Goal: Transaction & Acquisition: Subscribe to service/newsletter

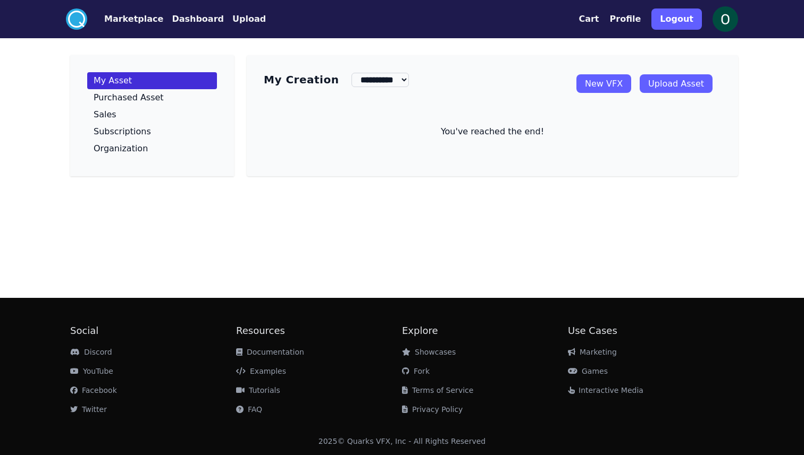
click at [598, 25] on button "Cart" at bounding box center [588, 19] width 20 height 13
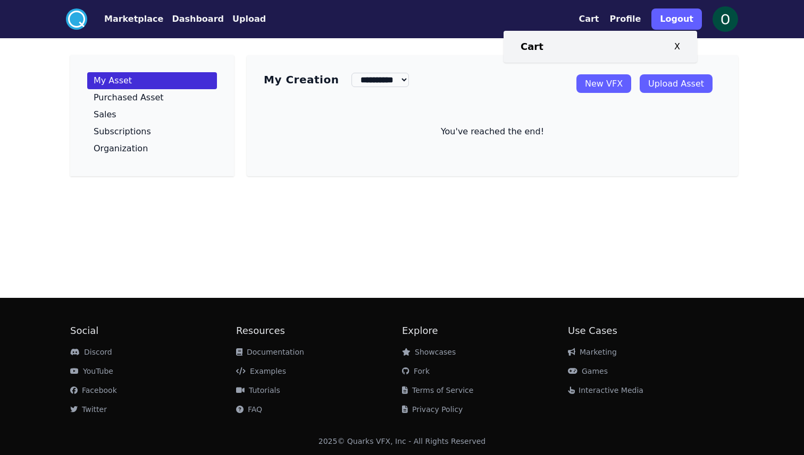
click at [74, 15] on circle at bounding box center [76, 19] width 21 height 21
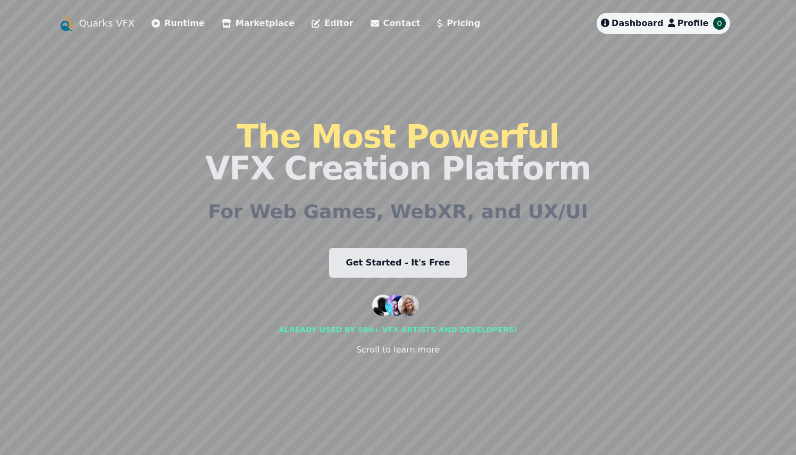
click at [437, 31] on li "Pricing" at bounding box center [458, 23] width 43 height 21
click at [437, 26] on link "Pricing" at bounding box center [458, 23] width 43 height 13
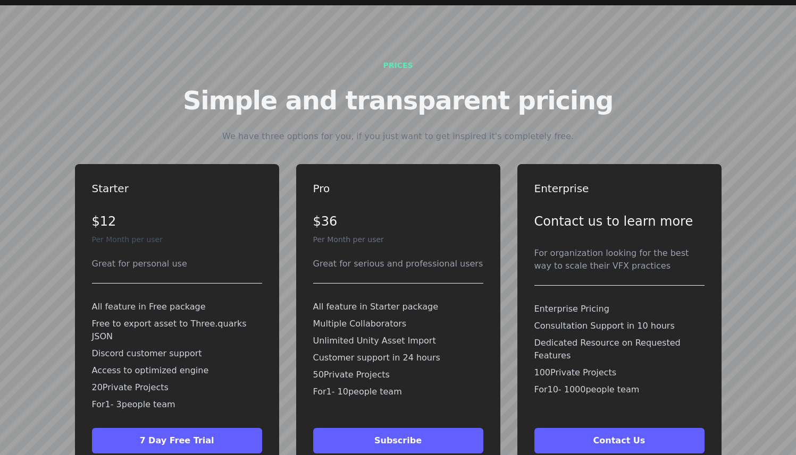
scroll to position [2298, 0]
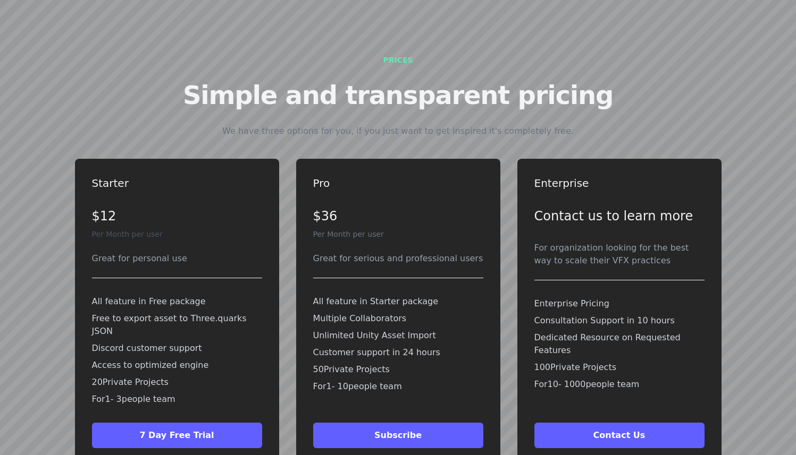
click at [474, 176] on div "Pro $36 Per Month per user Great for serious and professional users All feature…" at bounding box center [398, 293] width 170 height 234
click at [262, 423] on button "Subscribe" at bounding box center [177, 436] width 170 height 26
